Goal: Check status: Check status

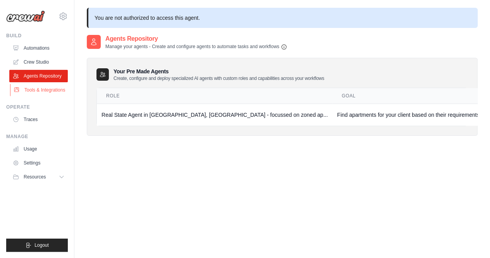
click at [42, 93] on link "Tools & Integrations" at bounding box center [39, 90] width 59 height 12
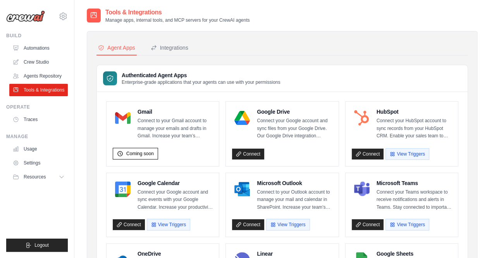
click at [42, 59] on link "Crew Studio" at bounding box center [38, 62] width 59 height 12
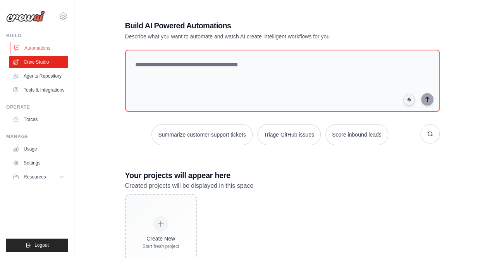
click at [34, 48] on link "Automations" at bounding box center [39, 48] width 59 height 12
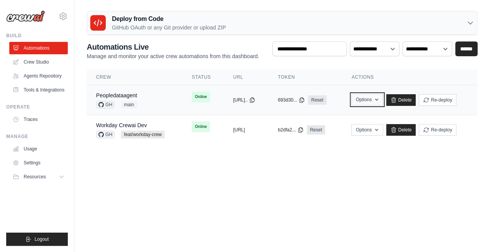
click at [383, 100] on button "Options" at bounding box center [367, 100] width 31 height 12
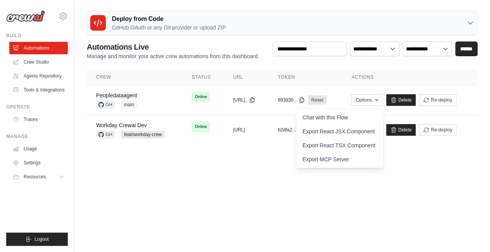
click at [336, 182] on body "lavina.mehta@ab-inbev.com AB InBev - GHQ Your organization" at bounding box center [245, 126] width 490 height 252
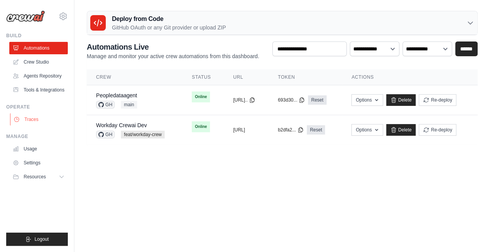
click at [40, 119] on link "Traces" at bounding box center [39, 119] width 59 height 12
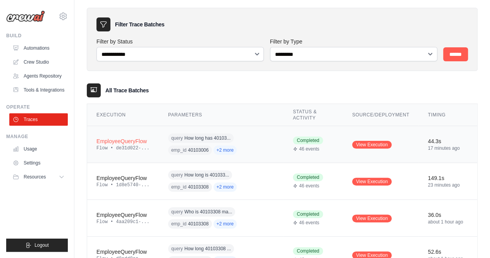
scroll to position [24, 0]
click at [253, 140] on div "query How long has 40103... emp_id 40103006 +2 more" at bounding box center [221, 144] width 106 height 24
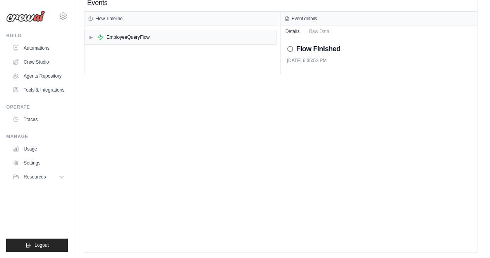
scroll to position [16, 0]
click at [91, 35] on span "▶" at bounding box center [91, 35] width 5 height 6
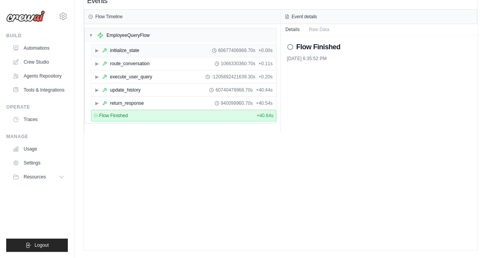
click at [95, 50] on span "▶" at bounding box center [97, 50] width 5 height 6
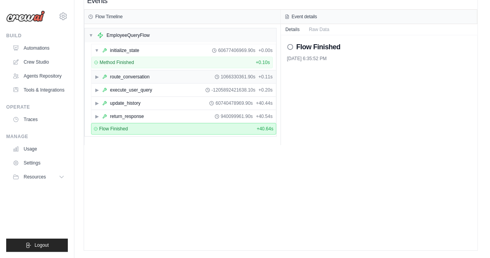
click at [96, 72] on div "▶ route_conversation 1066330361.90s + 0.11s" at bounding box center [183, 77] width 184 height 12
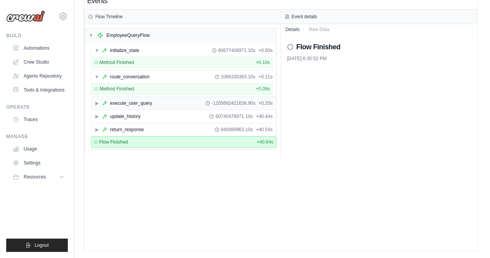
click at [97, 101] on span "▶" at bounding box center [97, 103] width 5 height 6
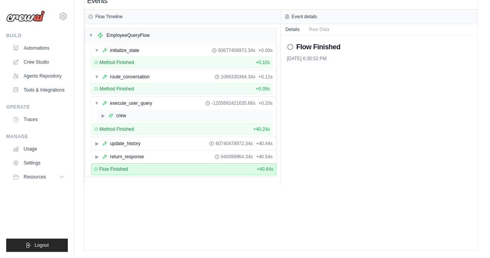
click at [116, 113] on div "crew" at bounding box center [121, 115] width 10 height 6
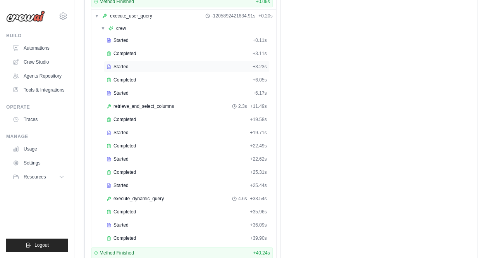
scroll to position [122, 0]
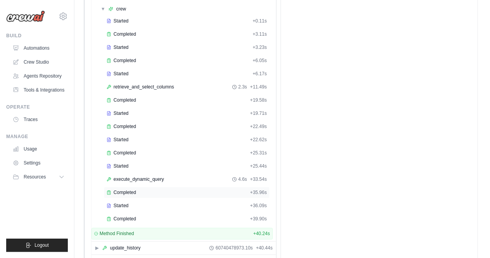
click at [134, 191] on div "Completed + 35.96s" at bounding box center [187, 192] width 166 height 12
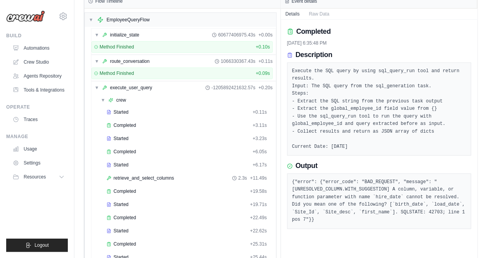
scroll to position [29, 0]
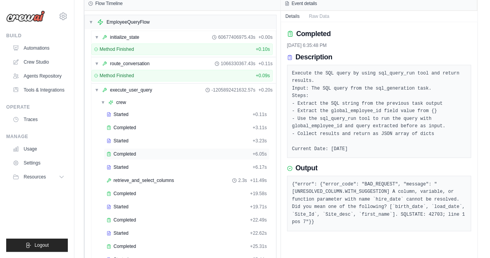
click at [135, 153] on span "Completed" at bounding box center [125, 154] width 22 height 6
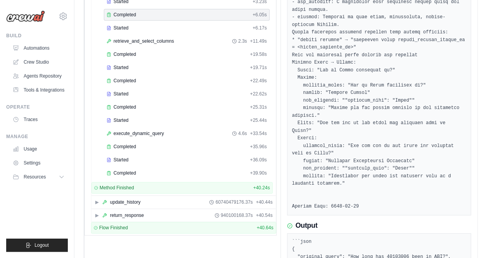
scroll to position [223, 0]
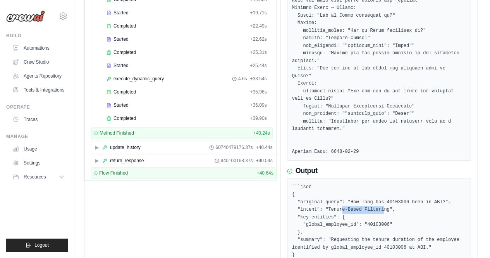
drag, startPoint x: 337, startPoint y: 193, endPoint x: 377, endPoint y: 192, distance: 40.3
click at [377, 192] on pre "```json { "original_query": "How long has 40103006 been in ABI?", "intent": "Te…" at bounding box center [379, 224] width 174 height 83
click at [377, 206] on pre "```json { "original_query": "How long has 40103006 been in ABI?", "intent": "Te…" at bounding box center [379, 224] width 174 height 83
click at [369, 207] on pre "```json { "original_query": "How long has 40103006 been in ABI?", "intent": "Te…" at bounding box center [379, 224] width 174 height 83
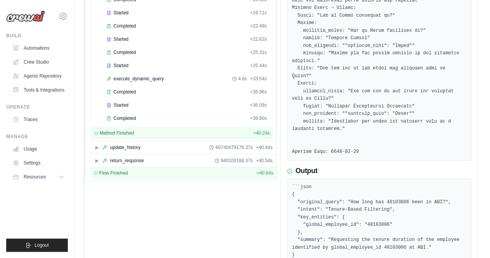
click at [376, 224] on pre "```json { "original_query": "How long has 40103006 been in ABI?", "intent": "Te…" at bounding box center [379, 224] width 174 height 83
click at [384, 231] on pre "```json { "original_query": "How long has 40103006 been in ABI?", "intent": "Te…" at bounding box center [379, 224] width 174 height 83
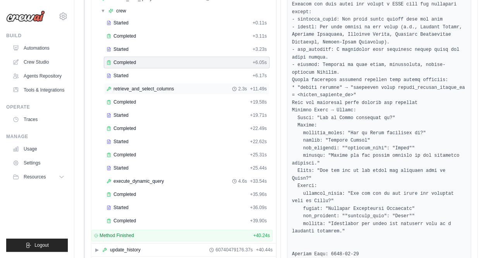
scroll to position [107, 0]
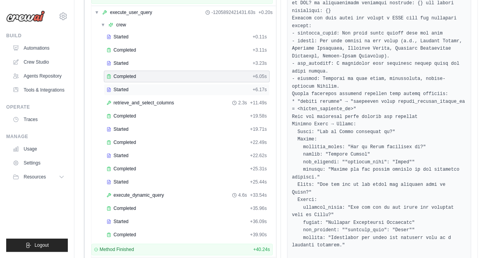
click at [139, 89] on div "Started" at bounding box center [178, 89] width 143 height 6
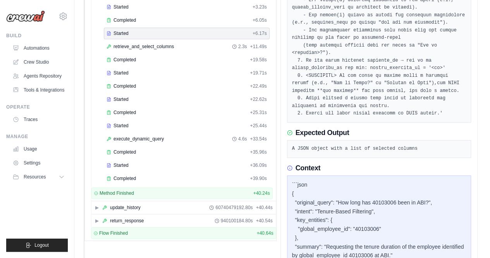
scroll to position [121, 0]
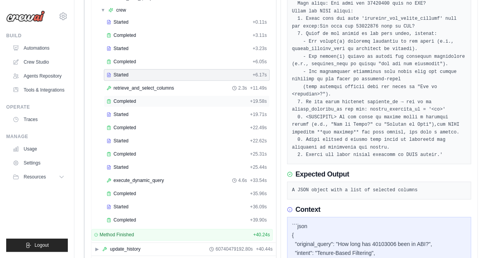
click at [143, 98] on div "Completed" at bounding box center [177, 101] width 140 height 6
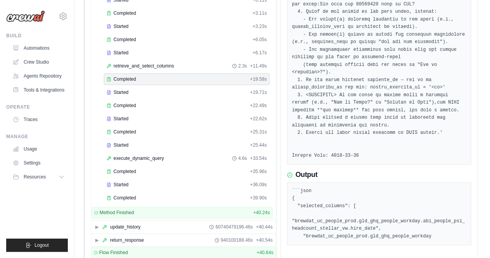
scroll to position [155, 0]
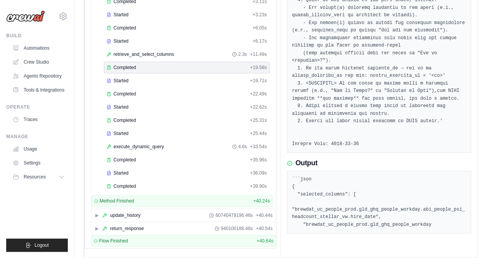
click at [315, 200] on pre "```json { "selected_columns": [ "brewdat_uc_people_prod.gld_ghq_people_workday.…" at bounding box center [379, 202] width 174 height 53
click at [331, 207] on pre "```json { "selected_columns": [ "brewdat_uc_people_prod.gld_ghq_people_workday.…" at bounding box center [379, 202] width 174 height 53
click at [325, 185] on pre "```json { "selected_columns": [ "brewdat_uc_people_prod.gld_ghq_people_workday.…" at bounding box center [379, 202] width 174 height 53
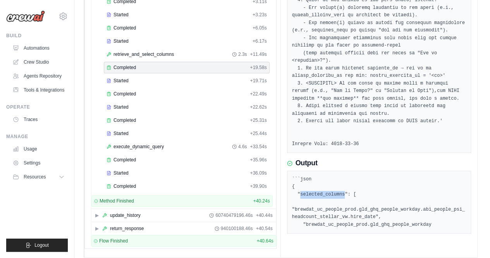
click at [325, 185] on pre "```json { "selected_columns": [ "brewdat_uc_people_prod.gld_ghq_people_workday.…" at bounding box center [379, 202] width 174 height 53
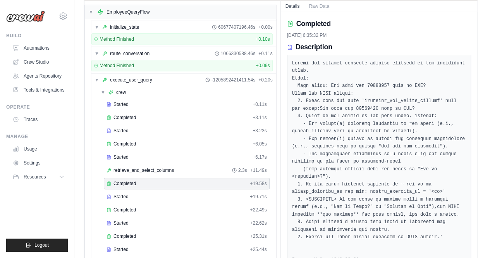
scroll to position [39, 0]
drag, startPoint x: 311, startPoint y: 102, endPoint x: 395, endPoint y: 100, distance: 84.1
click at [395, 100] on pre at bounding box center [379, 162] width 174 height 204
click at [400, 99] on pre at bounding box center [379, 162] width 174 height 204
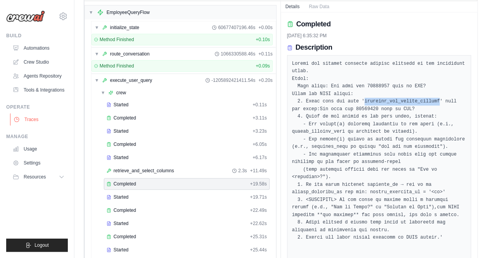
click at [35, 122] on link "Traces" at bounding box center [39, 119] width 59 height 12
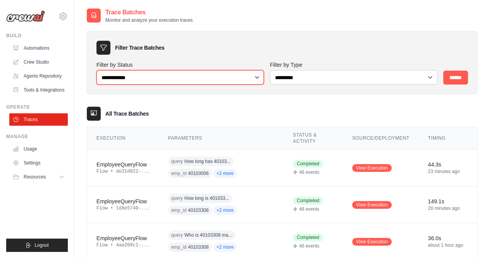
click at [256, 77] on select "**********" at bounding box center [180, 77] width 167 height 14
select select "*******"
click at [97, 70] on select "**********" at bounding box center [180, 77] width 167 height 14
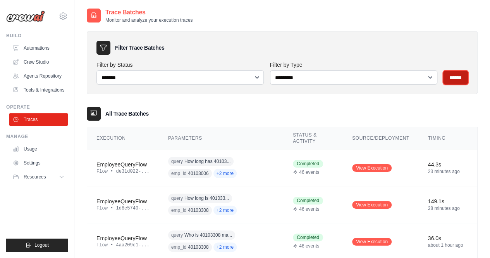
click at [455, 77] on input "******" at bounding box center [455, 78] width 25 height 14
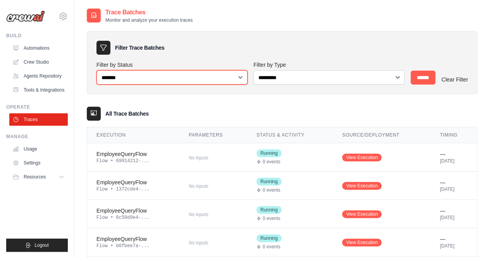
click at [239, 78] on select "**********" at bounding box center [172, 77] width 151 height 14
select select
click at [97, 70] on select "**********" at bounding box center [172, 77] width 151 height 14
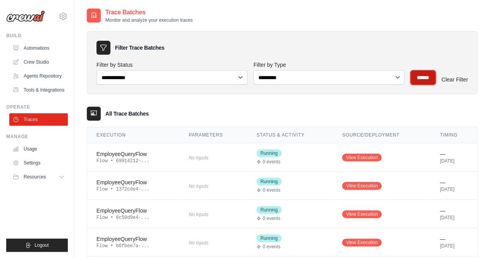
click at [421, 78] on input "******" at bounding box center [423, 78] width 25 height 14
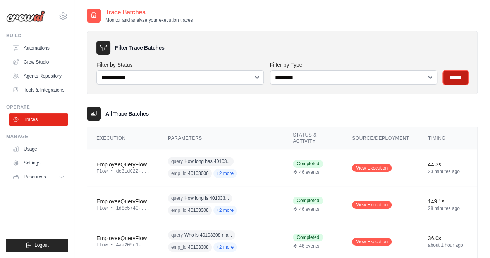
click at [447, 82] on input "******" at bounding box center [455, 78] width 25 height 14
click at [241, 174] on div "query How long has 40103... emp_id 40103006 +2 more" at bounding box center [221, 167] width 106 height 24
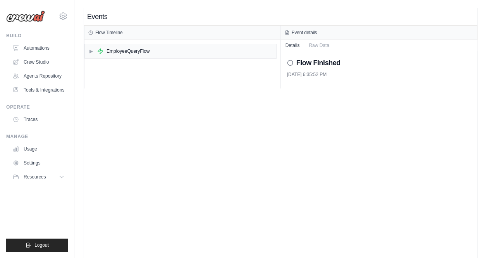
click at [290, 137] on div "Events Flow Timeline ▶ EmployeeQueryFlow Event details Details Raw Data Flow Fi…" at bounding box center [280, 137] width 393 height 258
click at [89, 51] on span "▶" at bounding box center [91, 51] width 5 height 6
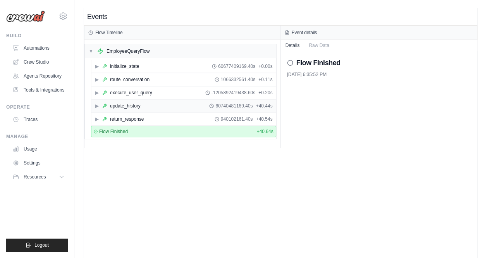
click at [96, 103] on span "▶" at bounding box center [97, 106] width 5 height 6
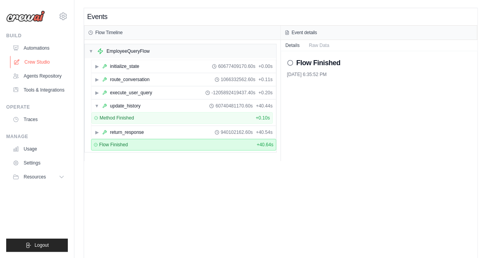
click at [38, 61] on link "Crew Studio" at bounding box center [39, 62] width 59 height 12
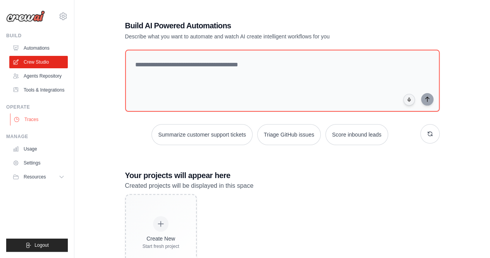
click at [34, 118] on link "Traces" at bounding box center [39, 119] width 59 height 12
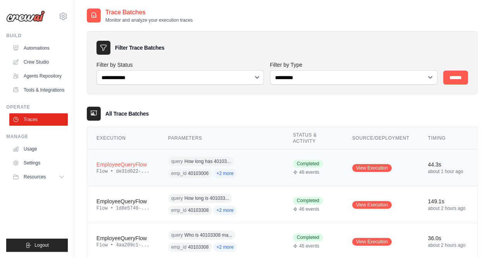
click at [419, 163] on td "44.3s about 1 hour ago" at bounding box center [448, 167] width 59 height 37
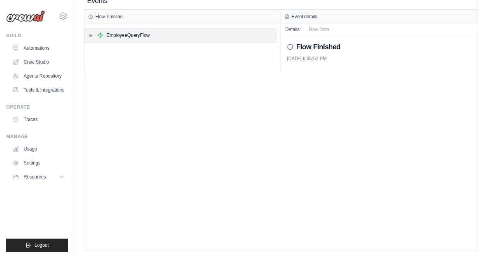
click at [88, 34] on div "▶ EmployeeQueryFlow" at bounding box center [180, 35] width 191 height 14
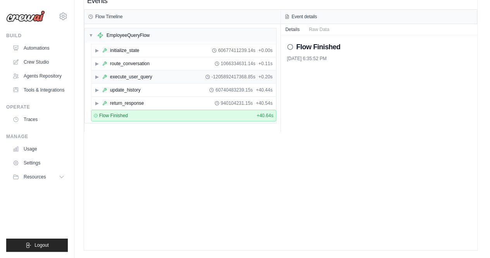
click at [95, 78] on span "▶" at bounding box center [97, 77] width 5 height 6
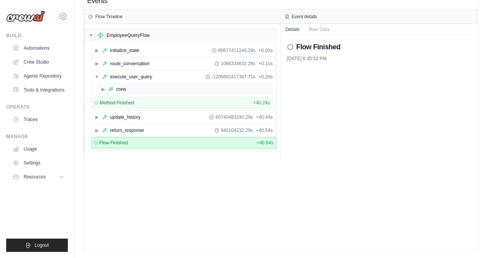
click at [117, 88] on div "crew" at bounding box center [121, 89] width 10 height 6
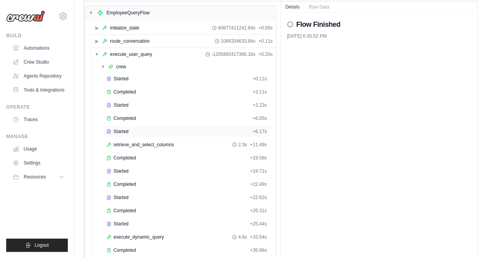
scroll to position [39, 0]
click at [137, 86] on div "Completed + 3.11s" at bounding box center [187, 91] width 166 height 12
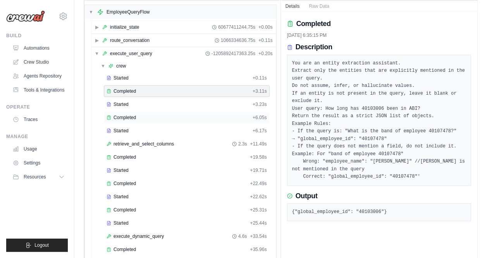
click at [128, 114] on span "Completed" at bounding box center [125, 117] width 22 height 6
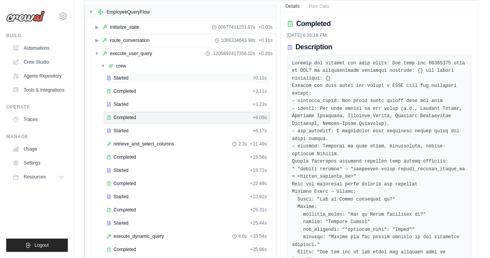
click at [143, 76] on div "Started" at bounding box center [178, 78] width 143 height 6
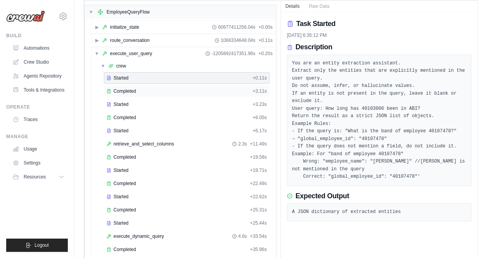
scroll to position [0, 0]
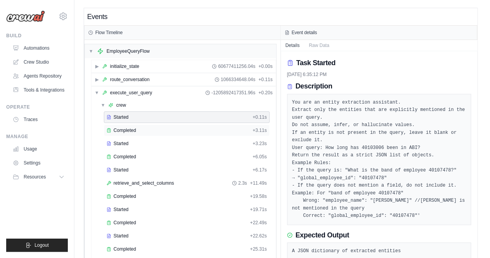
click at [145, 133] on div "Completed + 3.11s" at bounding box center [187, 130] width 166 height 12
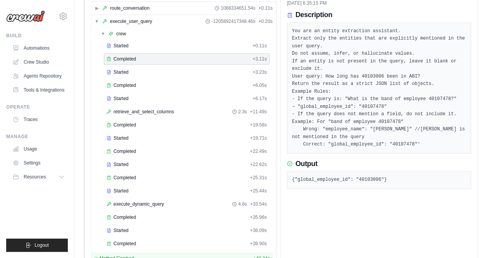
scroll to position [72, 0]
click at [136, 84] on div "Completed" at bounding box center [178, 84] width 143 height 6
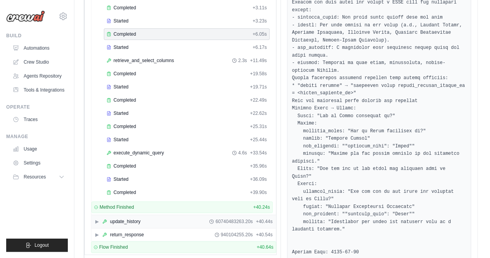
scroll to position [122, 0]
click at [158, 59] on span "retrieve_and_select_columns" at bounding box center [144, 61] width 60 height 6
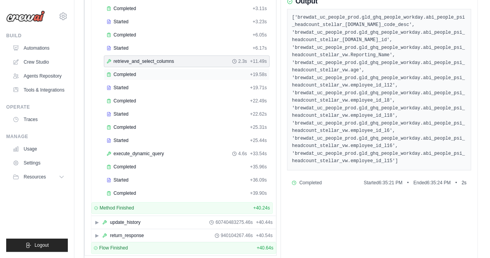
click at [159, 76] on div "Completed + 19.58s" at bounding box center [187, 75] width 166 height 12
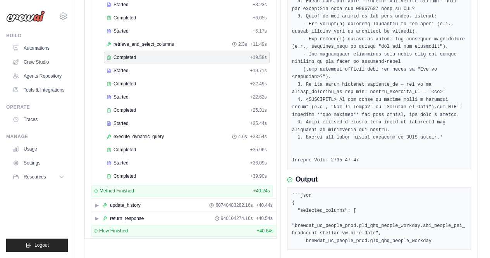
scroll to position [142, 0]
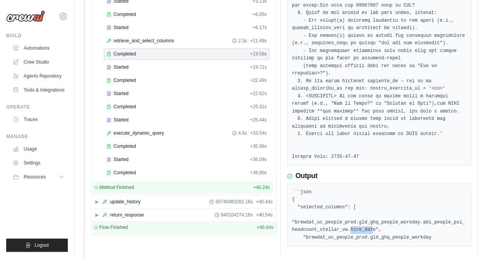
drag, startPoint x: 330, startPoint y: 222, endPoint x: 352, endPoint y: 221, distance: 21.3
click at [352, 221] on pre "```json { "selected_columns": [ "brewdat_uc_people_prod.gld_ghq_people_workday.…" at bounding box center [379, 214] width 174 height 53
click at [188, 64] on div "Started" at bounding box center [177, 67] width 140 height 6
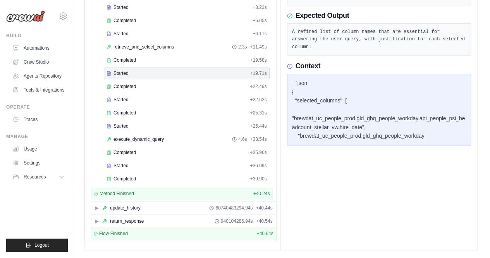
scroll to position [129, 0]
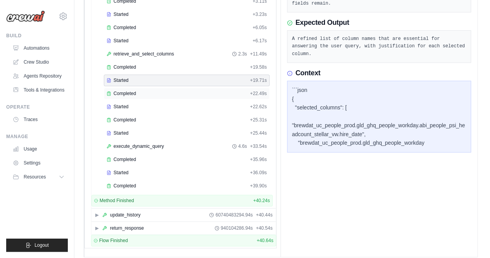
click at [167, 90] on div "Completed" at bounding box center [177, 93] width 140 height 6
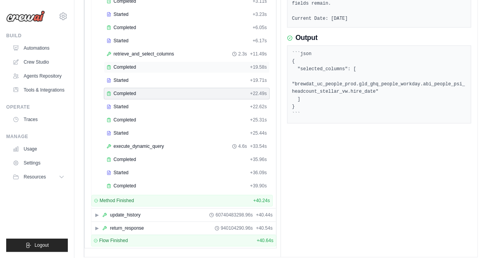
click at [155, 64] on div "Completed" at bounding box center [177, 67] width 140 height 6
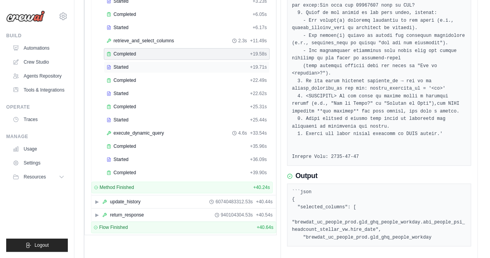
click at [150, 67] on div "Started" at bounding box center [177, 67] width 140 height 6
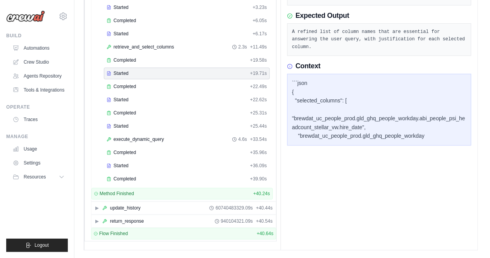
scroll to position [129, 0]
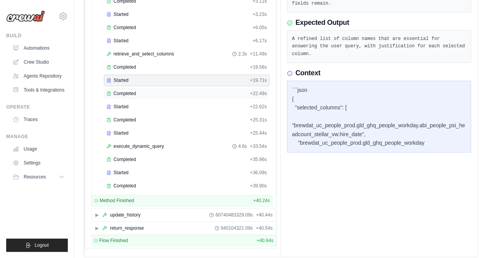
click at [140, 90] on div "Completed" at bounding box center [177, 93] width 140 height 6
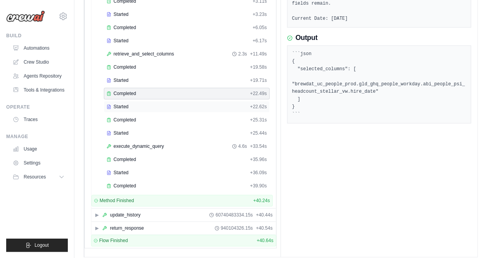
click at [135, 104] on div "Started" at bounding box center [177, 106] width 140 height 6
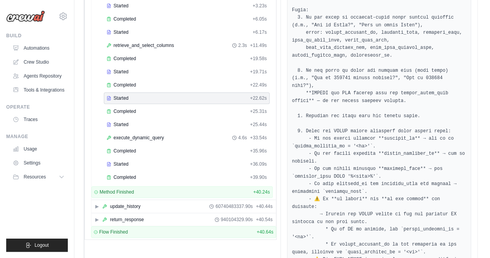
scroll to position [137, 0]
click at [192, 109] on div "Completed" at bounding box center [177, 112] width 140 height 6
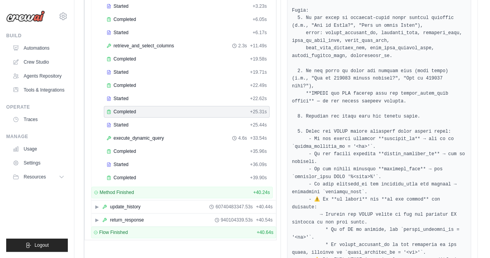
click at [319, 129] on pre at bounding box center [379, 257] width 174 height 590
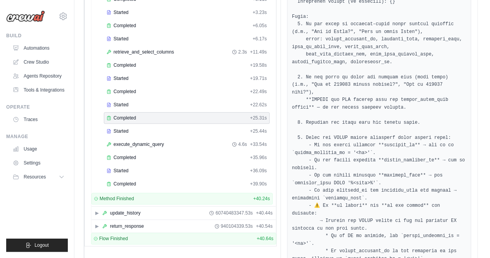
scroll to position [130, 0]
click at [148, 130] on div "Started" at bounding box center [177, 132] width 140 height 6
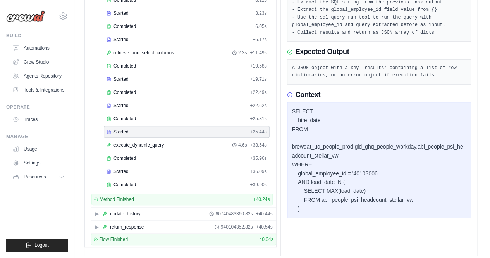
scroll to position [129, 0]
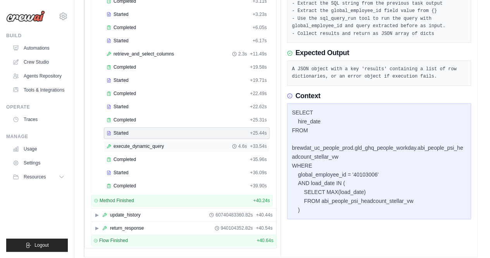
click at [153, 144] on span "execute_dynamic_query" at bounding box center [139, 146] width 50 height 6
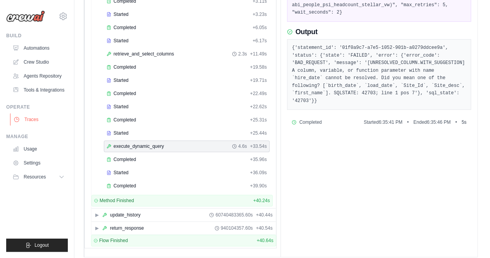
click at [33, 118] on link "Traces" at bounding box center [39, 119] width 59 height 12
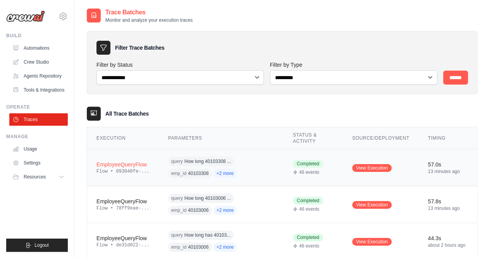
click at [424, 166] on td "57.0s 13 minutes ago" at bounding box center [448, 167] width 59 height 37
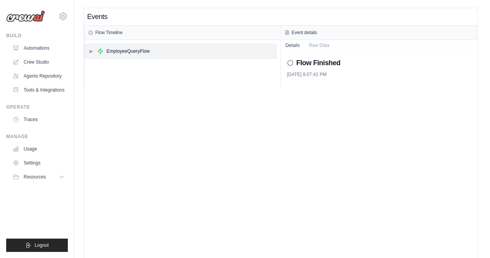
click at [89, 48] on span "▶" at bounding box center [91, 51] width 5 height 6
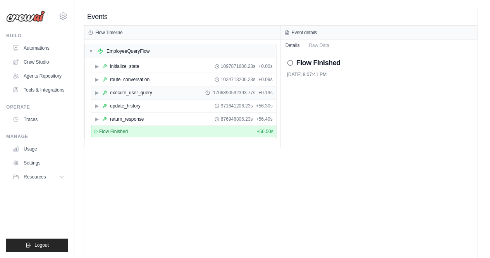
click at [96, 94] on span "▶" at bounding box center [97, 93] width 5 height 6
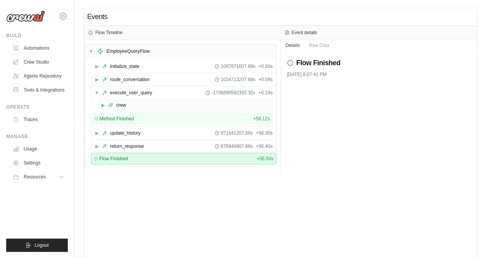
click at [102, 104] on span "▶" at bounding box center [103, 105] width 5 height 6
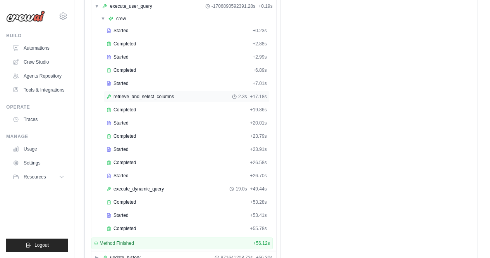
scroll to position [87, 0]
click at [143, 107] on div "Completed" at bounding box center [177, 109] width 140 height 6
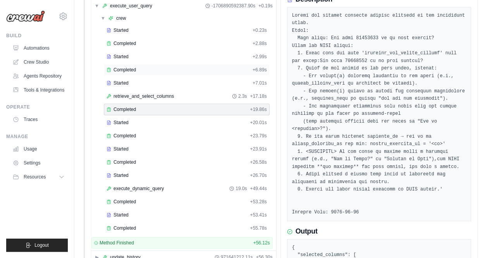
click at [139, 68] on div "Completed" at bounding box center [178, 70] width 143 height 6
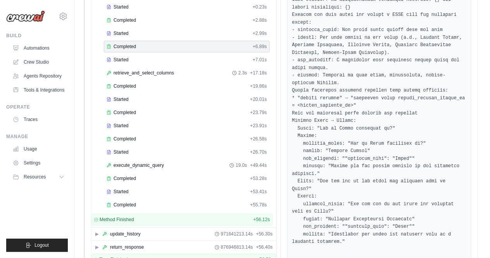
scroll to position [102, 0]
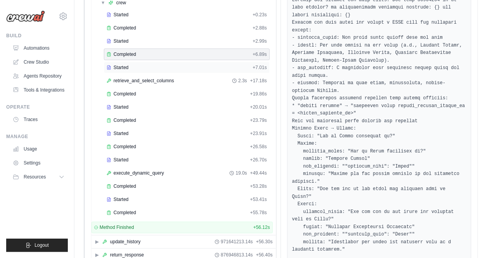
click at [155, 65] on div "Started" at bounding box center [178, 67] width 143 height 6
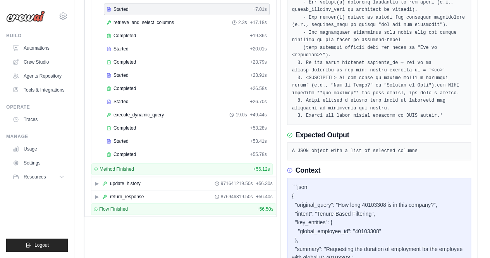
scroll to position [169, 0]
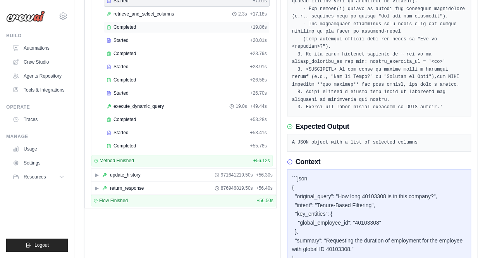
click at [161, 24] on div "Completed" at bounding box center [177, 27] width 140 height 6
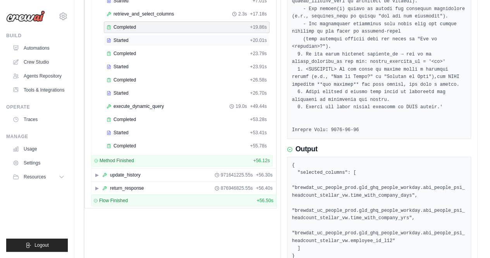
click at [158, 37] on div "Started" at bounding box center [177, 40] width 140 height 6
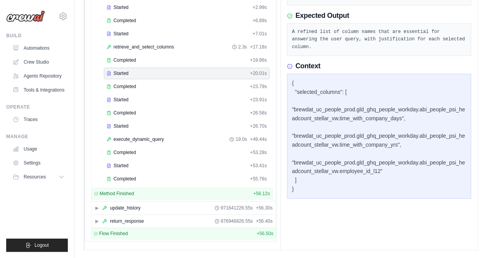
scroll to position [129, 0]
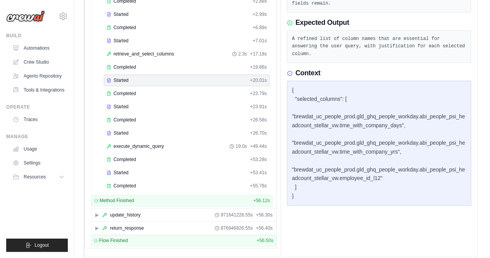
click at [386, 111] on div "{ "selected_columns": [ "brewdat_uc_people_prod.gld_ghq_people_workday.abi_peop…" at bounding box center [379, 143] width 174 height 115
click at [166, 95] on div "Completed + 23.79s" at bounding box center [187, 94] width 166 height 12
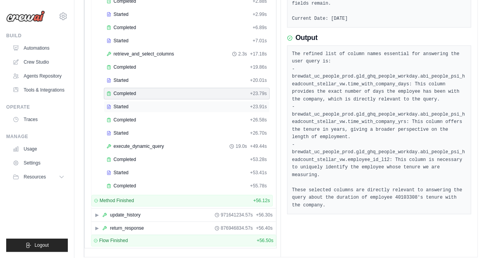
click at [169, 103] on div "Started" at bounding box center [177, 106] width 140 height 6
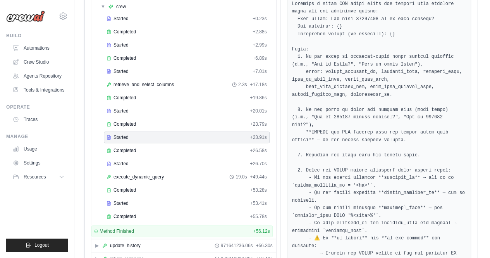
scroll to position [98, 0]
click at [163, 145] on div "Completed + 26.58s" at bounding box center [187, 151] width 166 height 12
